Goal: Check status: Check status

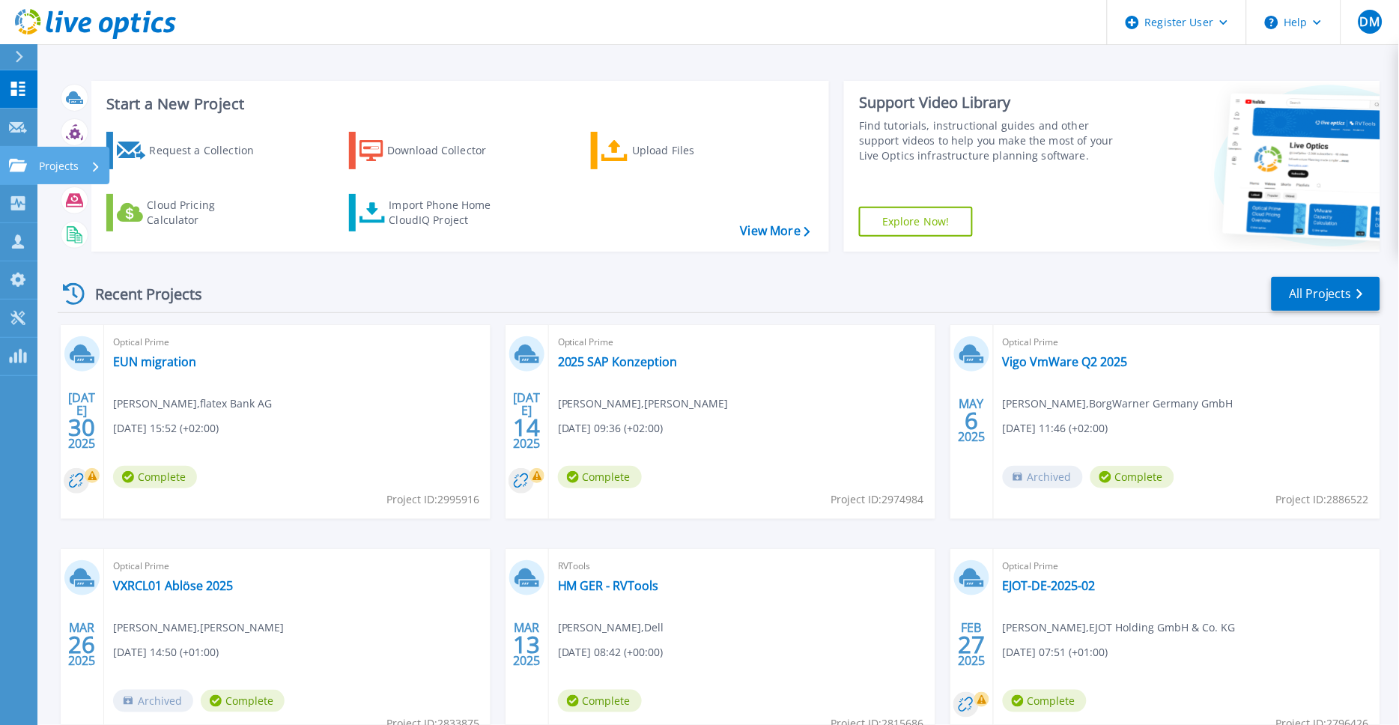
click at [16, 165] on icon at bounding box center [18, 165] width 18 height 13
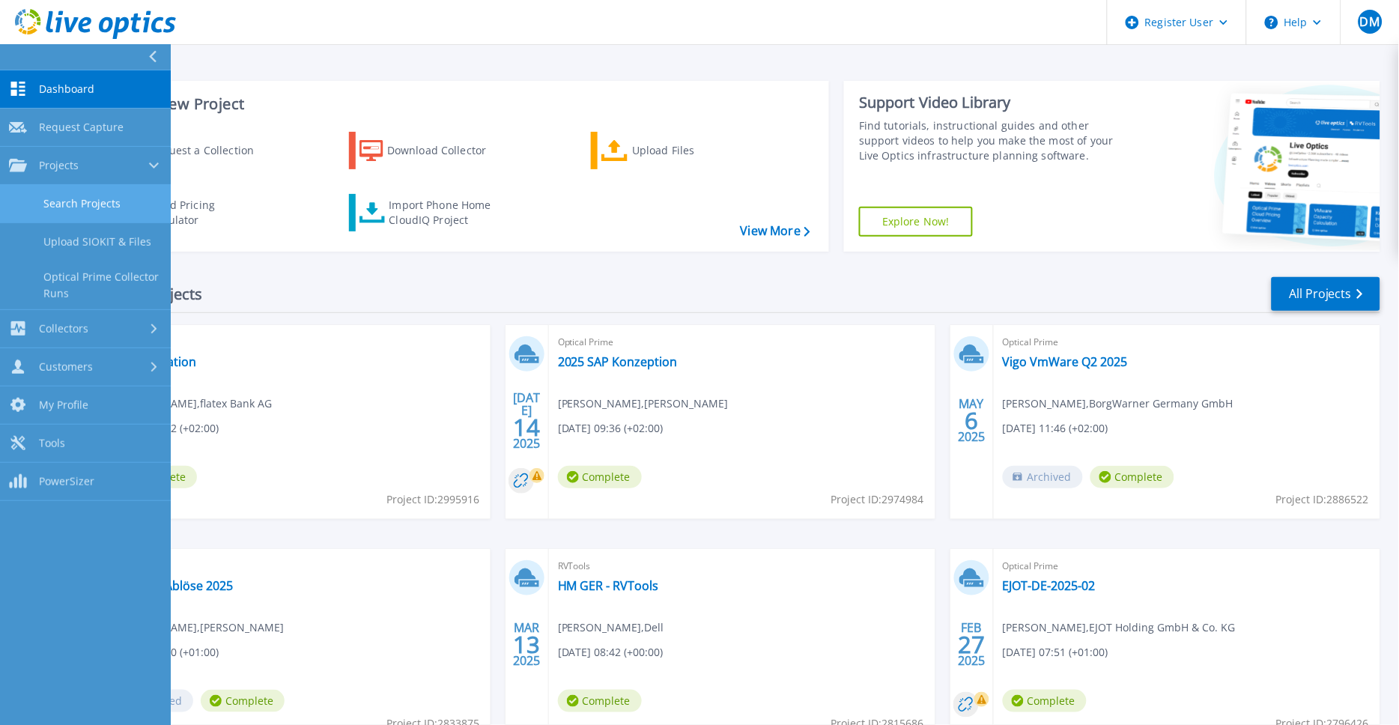
click at [71, 203] on link "Search Projects" at bounding box center [85, 204] width 171 height 38
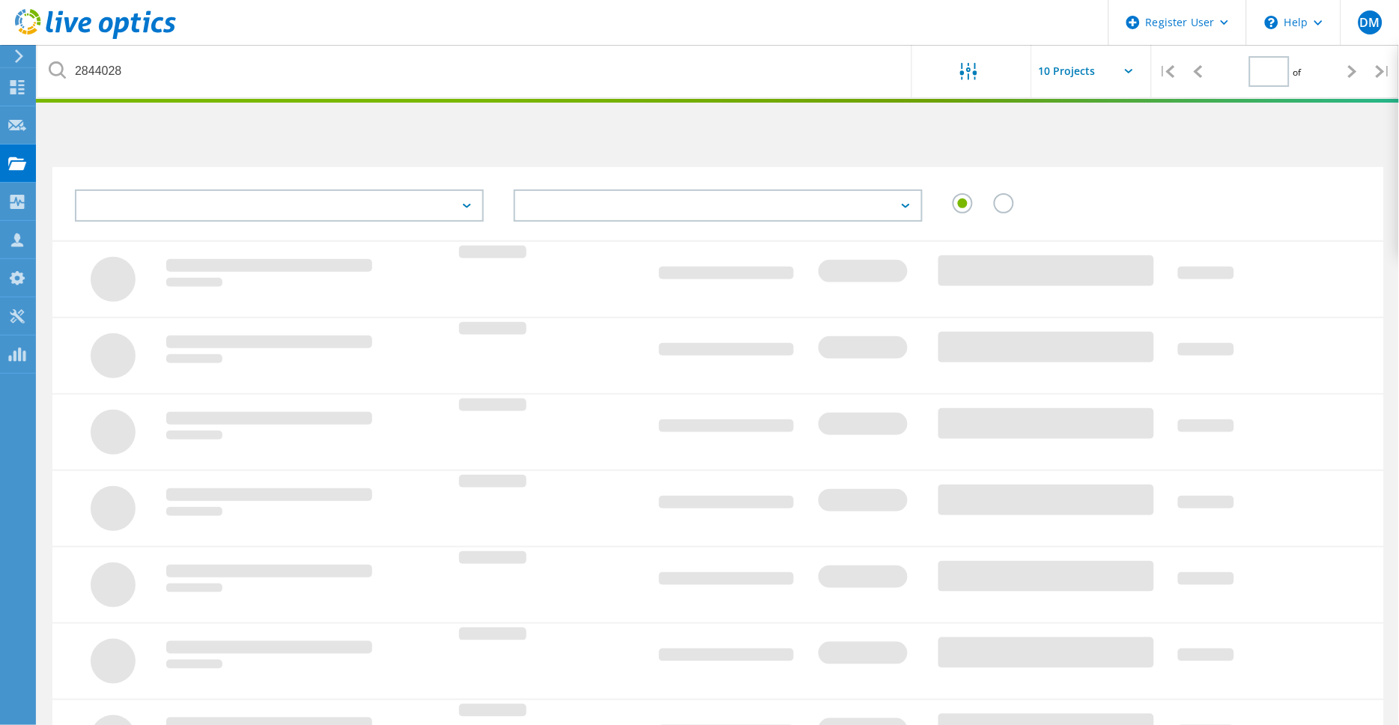
type input "1"
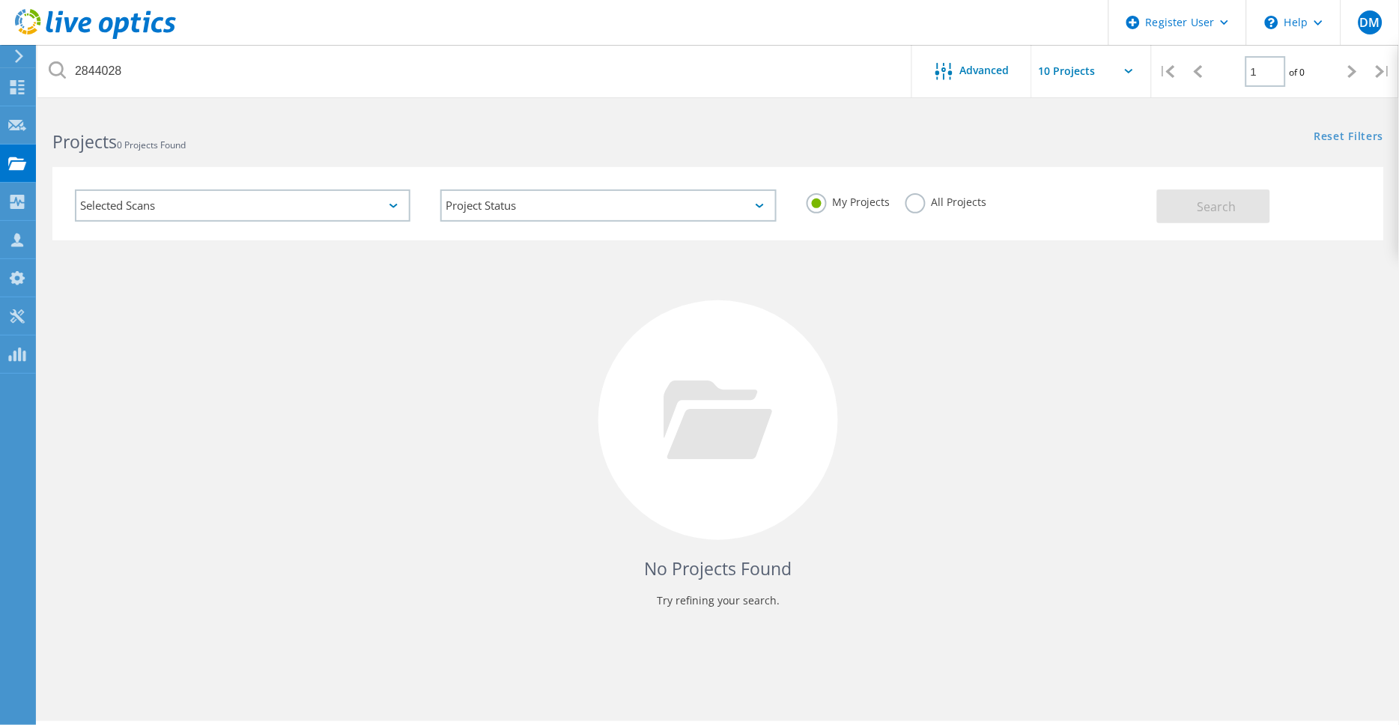
click at [910, 207] on label "All Projects" at bounding box center [946, 200] width 82 height 14
click at [0, 0] on input "All Projects" at bounding box center [0, 0] width 0 height 0
click at [1188, 216] on button "Search" at bounding box center [1213, 206] width 113 height 34
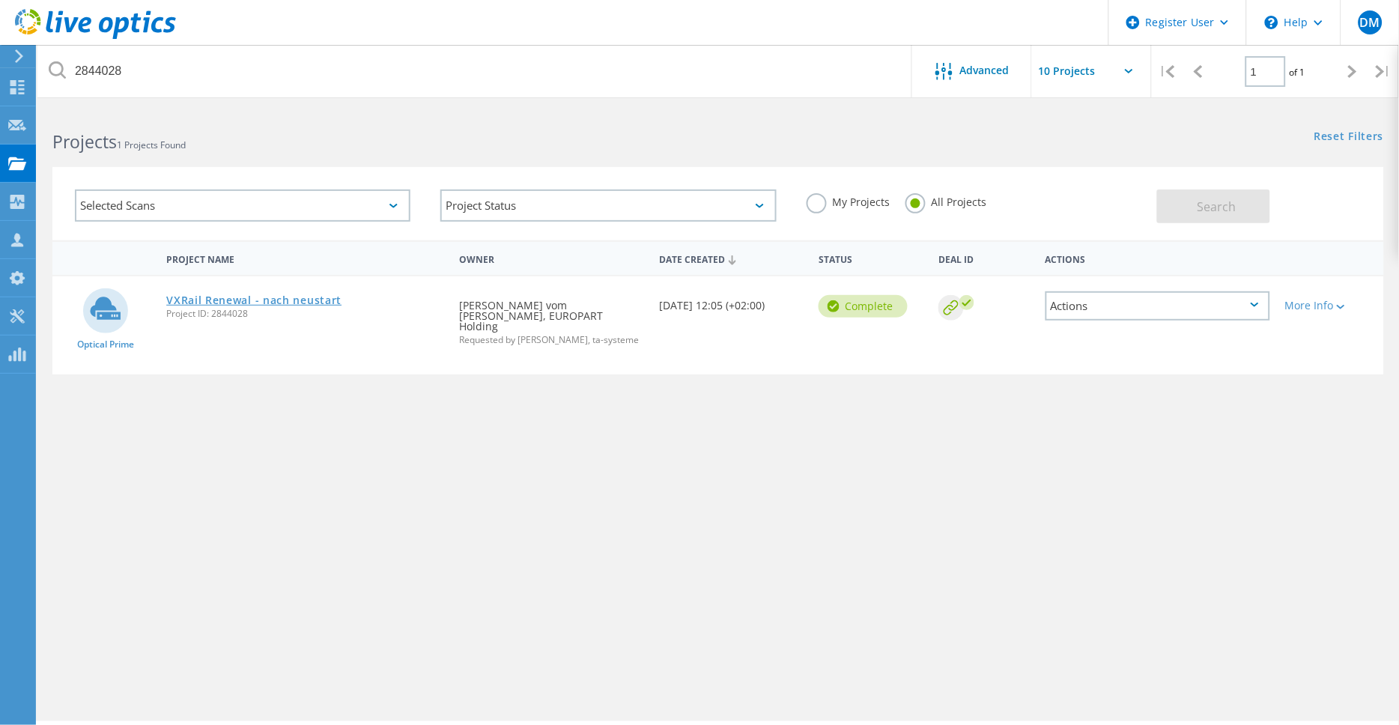
click at [303, 295] on link "VXRail Renewal - nach neustart" at bounding box center [253, 300] width 175 height 10
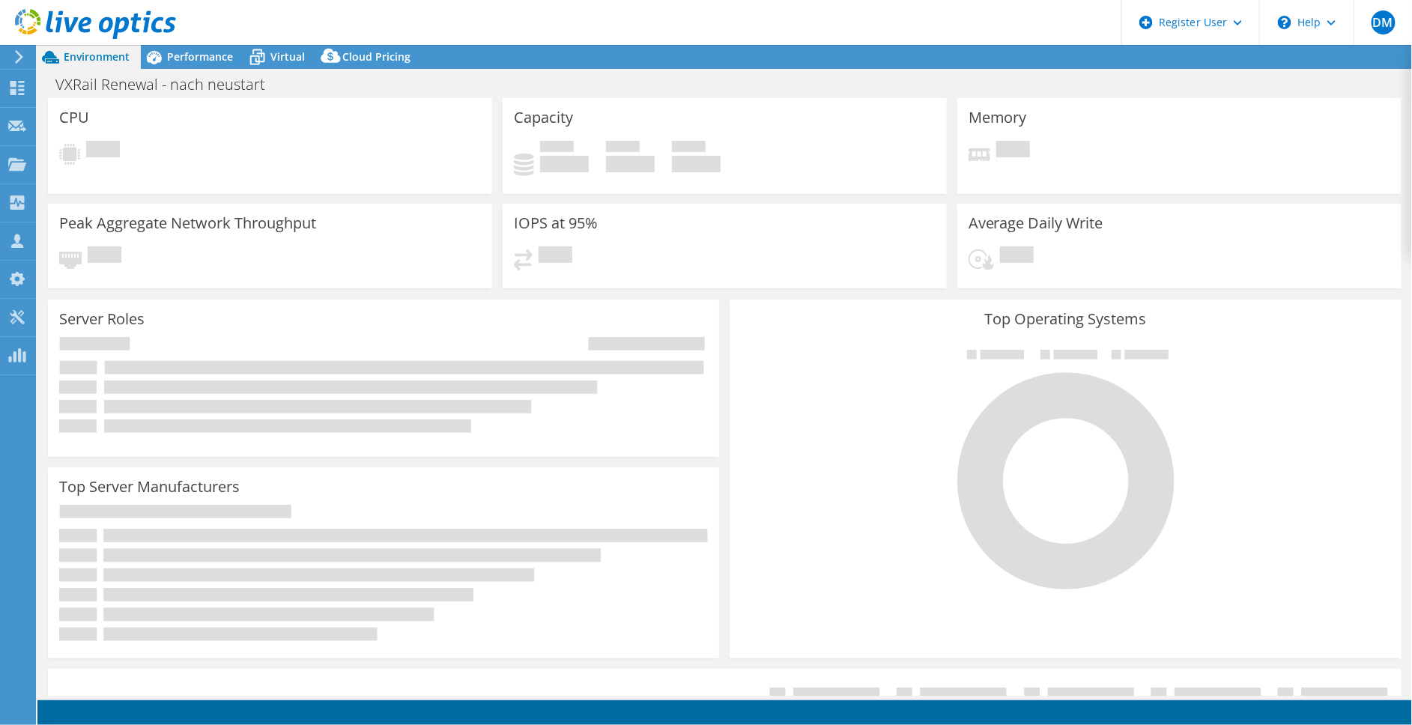
select select "USD"
select select "EUFrankfurt"
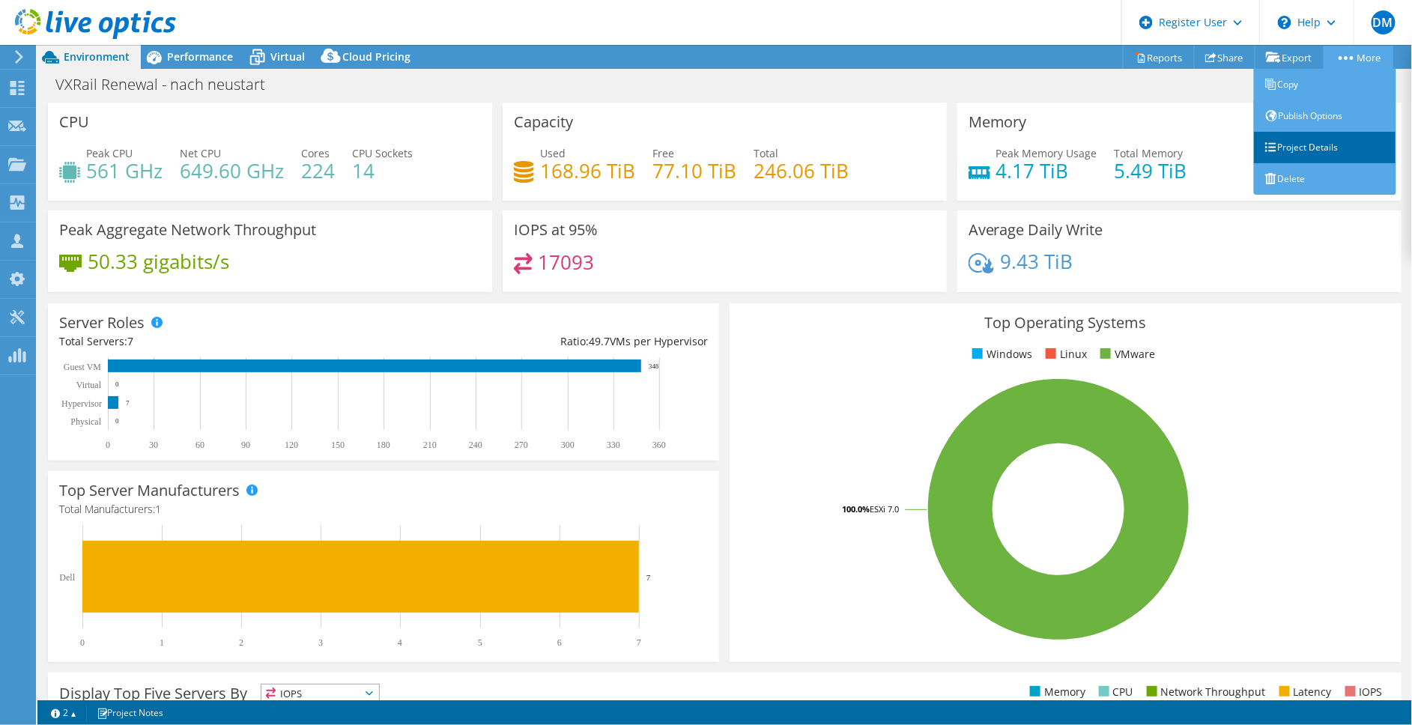
click at [1304, 145] on link "Project Details" at bounding box center [1325, 147] width 142 height 31
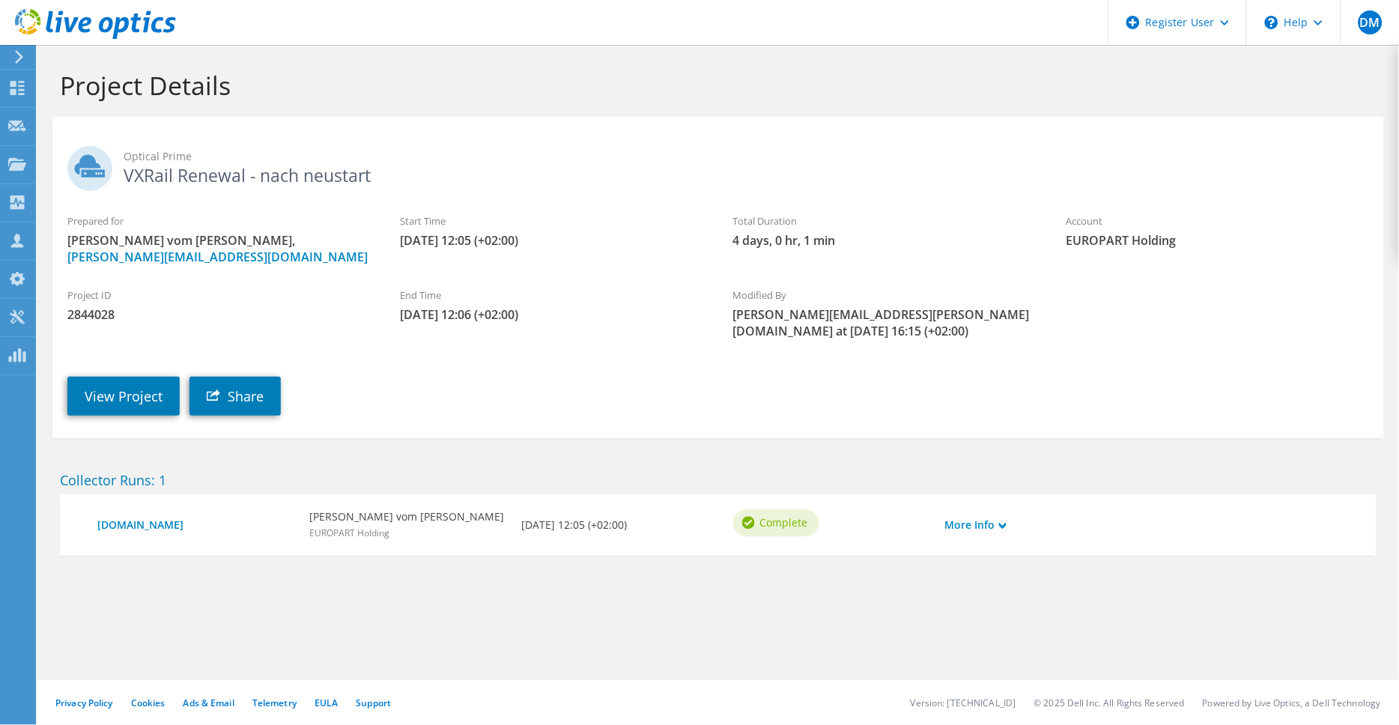
click at [1304, 145] on div "Optical Prime VXRail Renewal - nach neustart" at bounding box center [717, 165] width 1331 height 82
click at [114, 377] on link "View Project" at bounding box center [123, 396] width 112 height 39
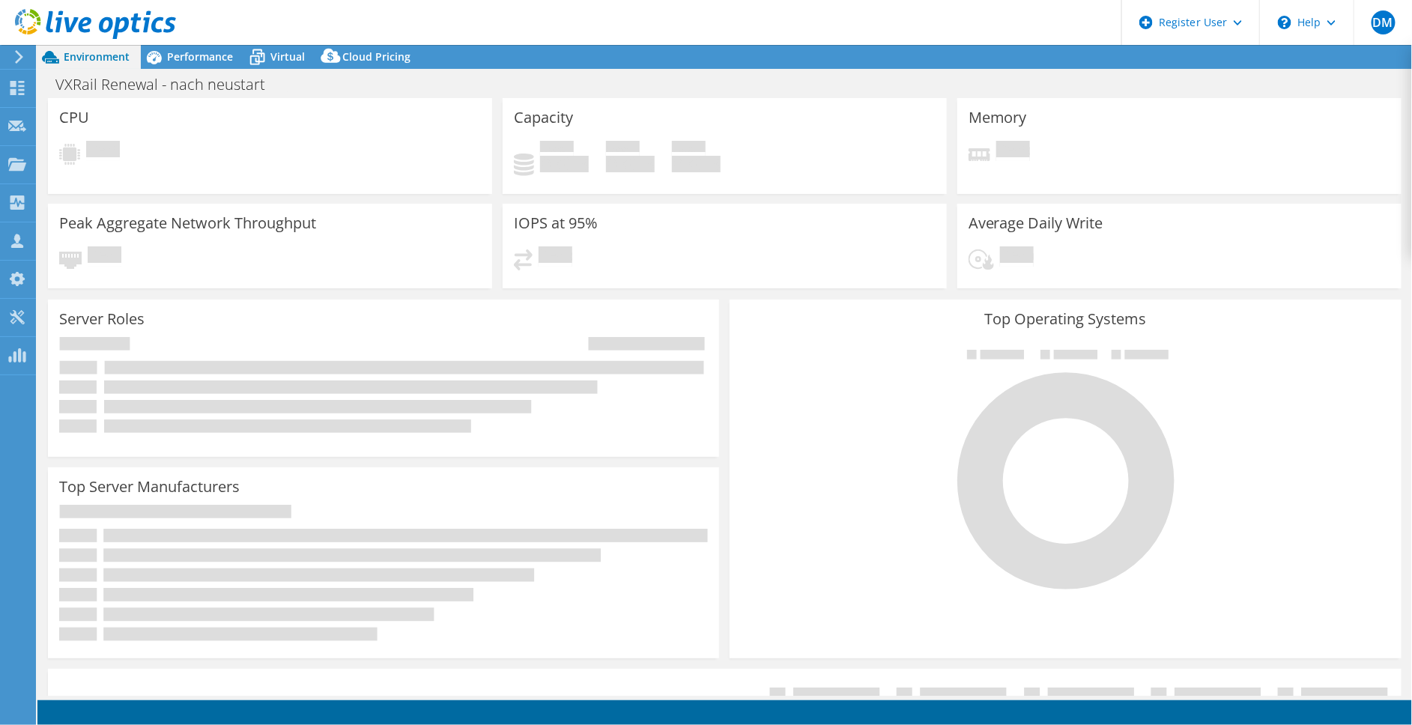
select select "EUFrankfurt"
select select "USD"
